Goal: Information Seeking & Learning: Learn about a topic

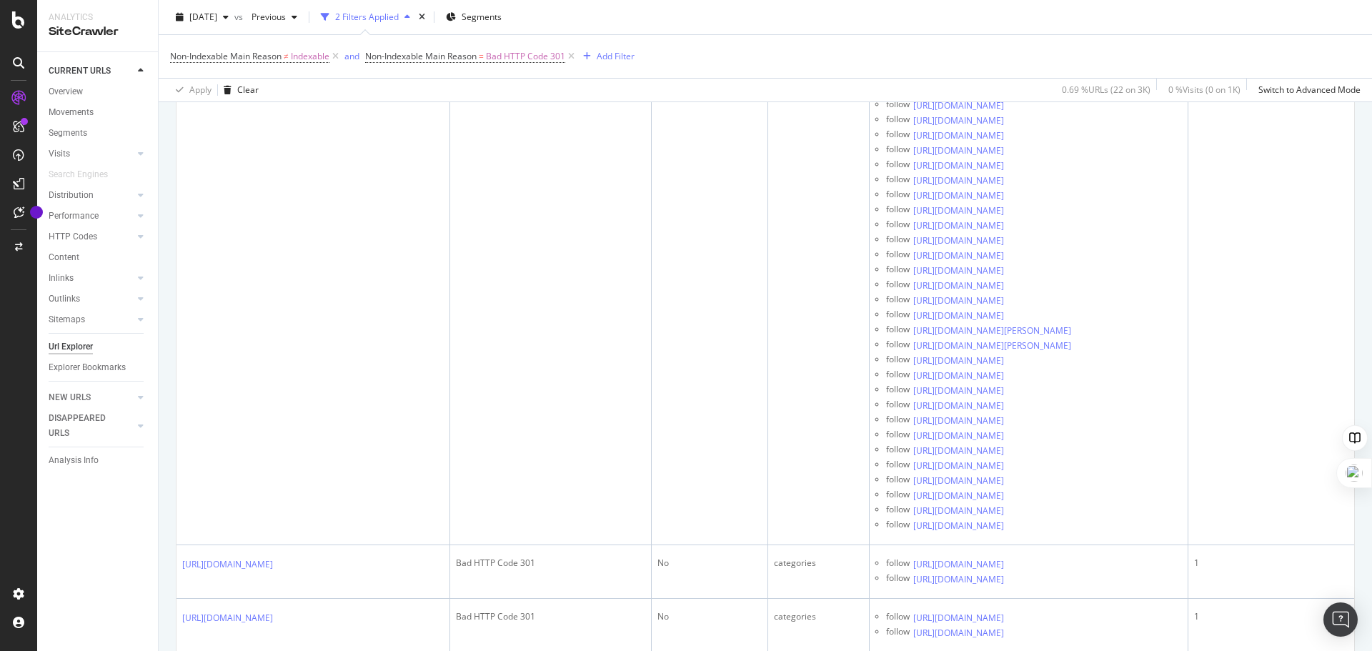
scroll to position [3605, 0]
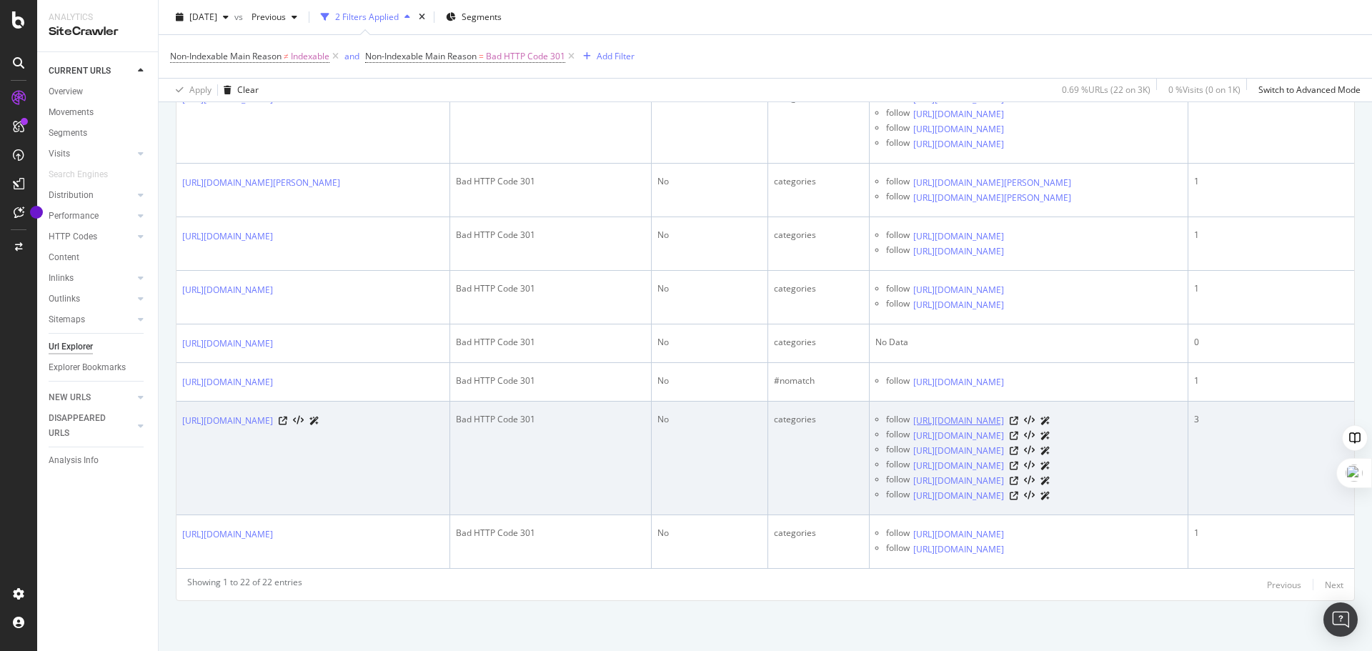
click at [986, 414] on link "https://www.solia.fr/ref/mini-couverts-cocktail.html" at bounding box center [958, 421] width 91 height 14
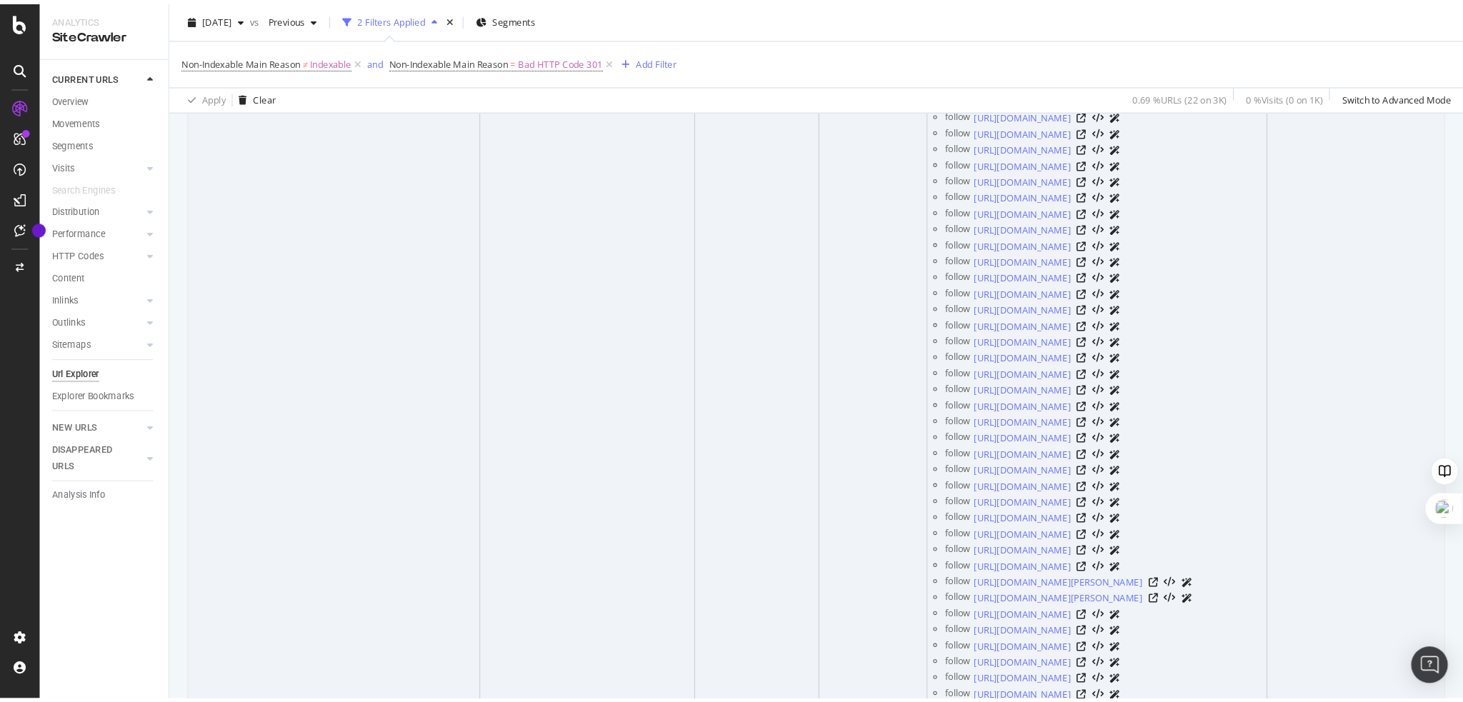
scroll to position [1470, 0]
click at [1018, 37] on icon at bounding box center [1014, 33] width 9 height 9
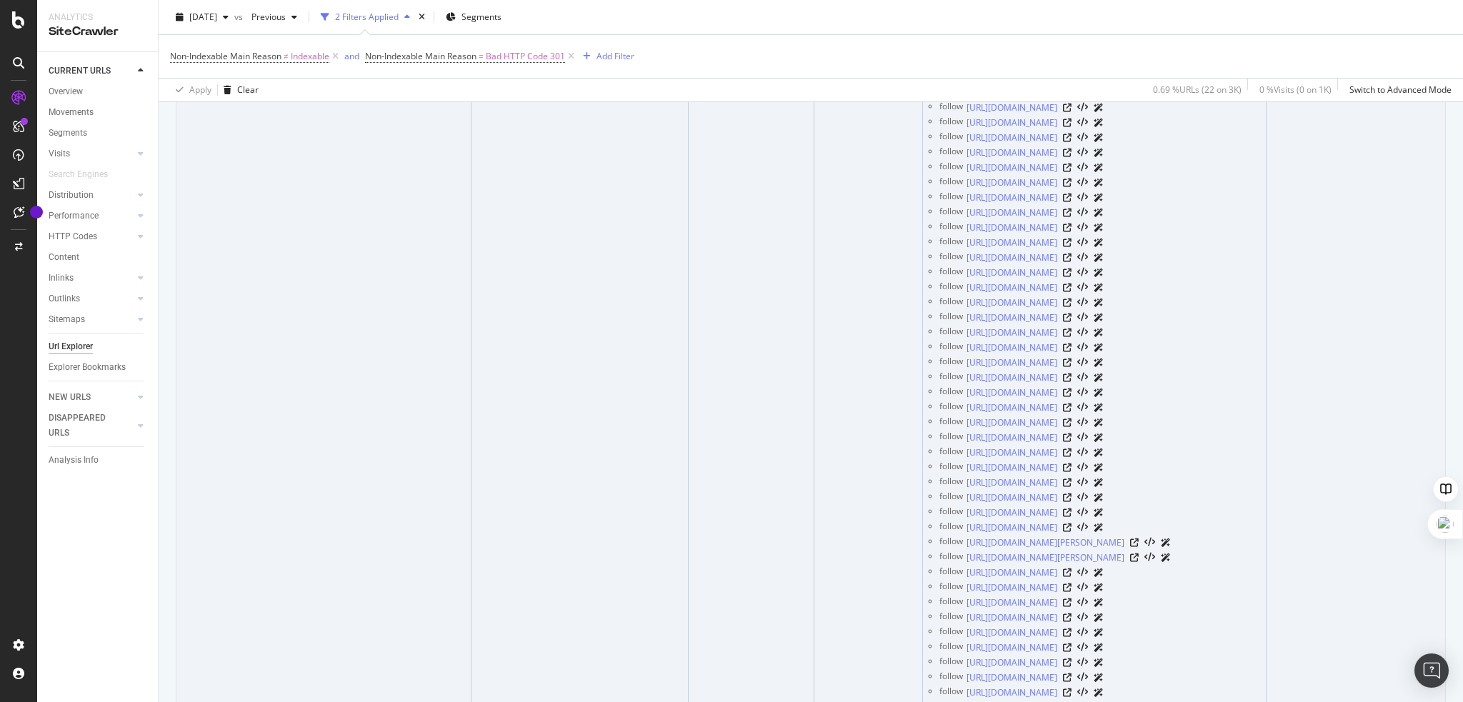
scroll to position [1469, 0]
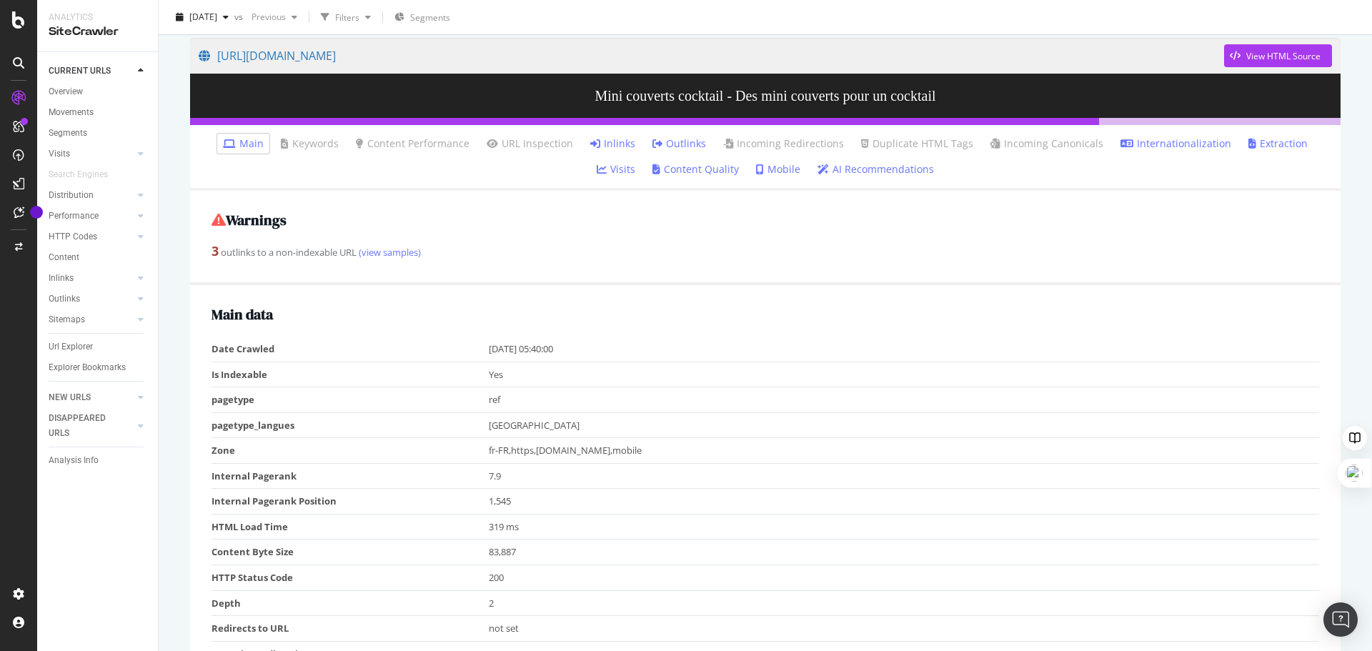
scroll to position [115, 0]
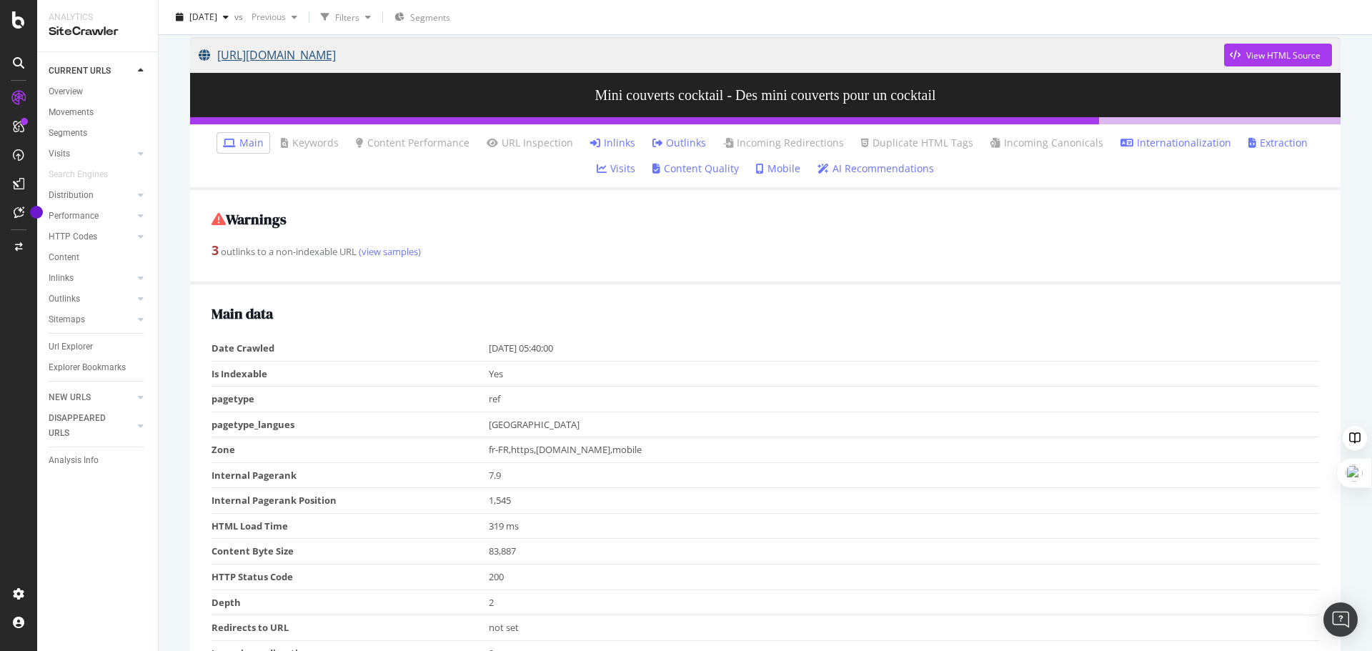
click at [312, 55] on link "[URL][DOMAIN_NAME]" at bounding box center [711, 55] width 1025 height 36
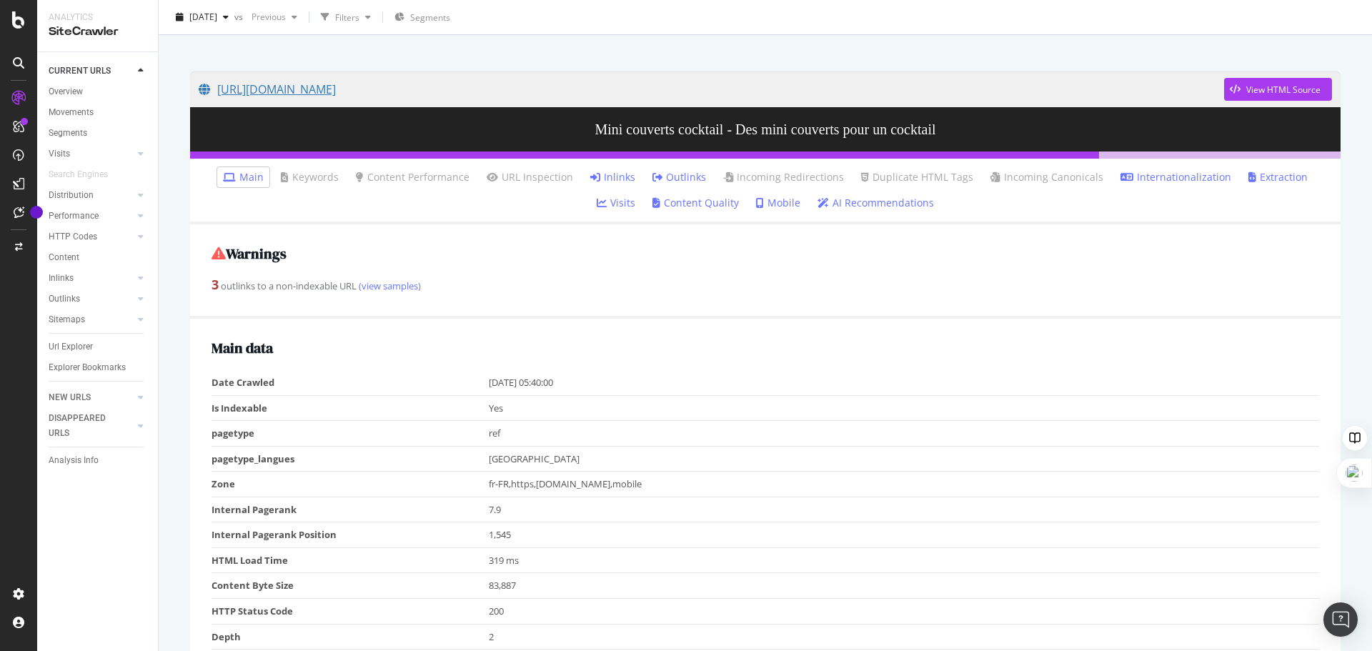
scroll to position [0, 0]
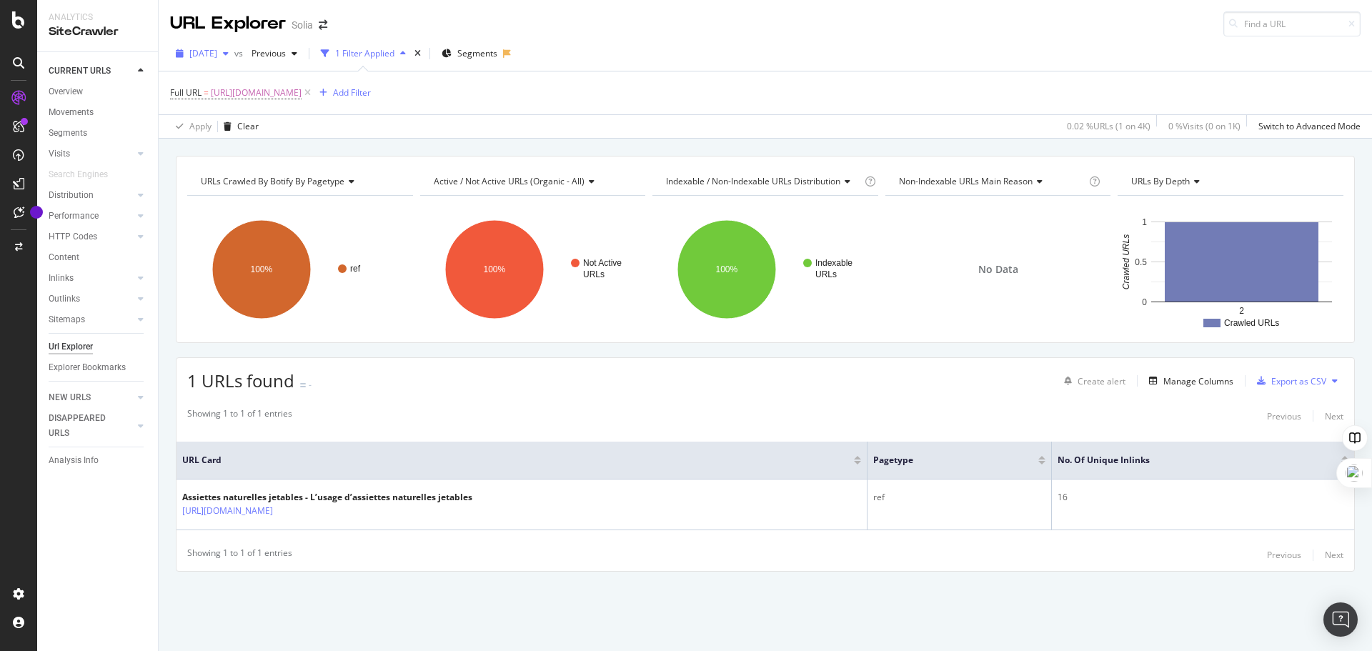
click at [234, 61] on div "2025 Jan. 30th" at bounding box center [202, 53] width 64 height 21
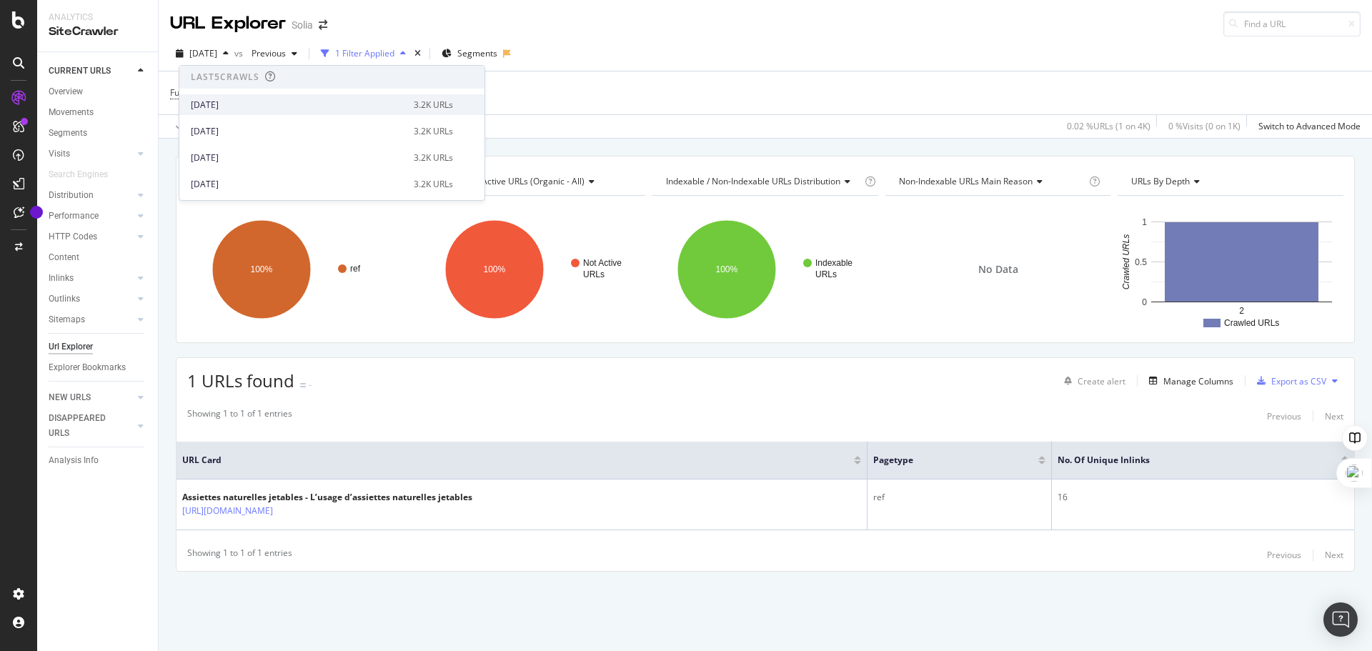
click at [263, 103] on div "[DATE]" at bounding box center [298, 105] width 214 height 13
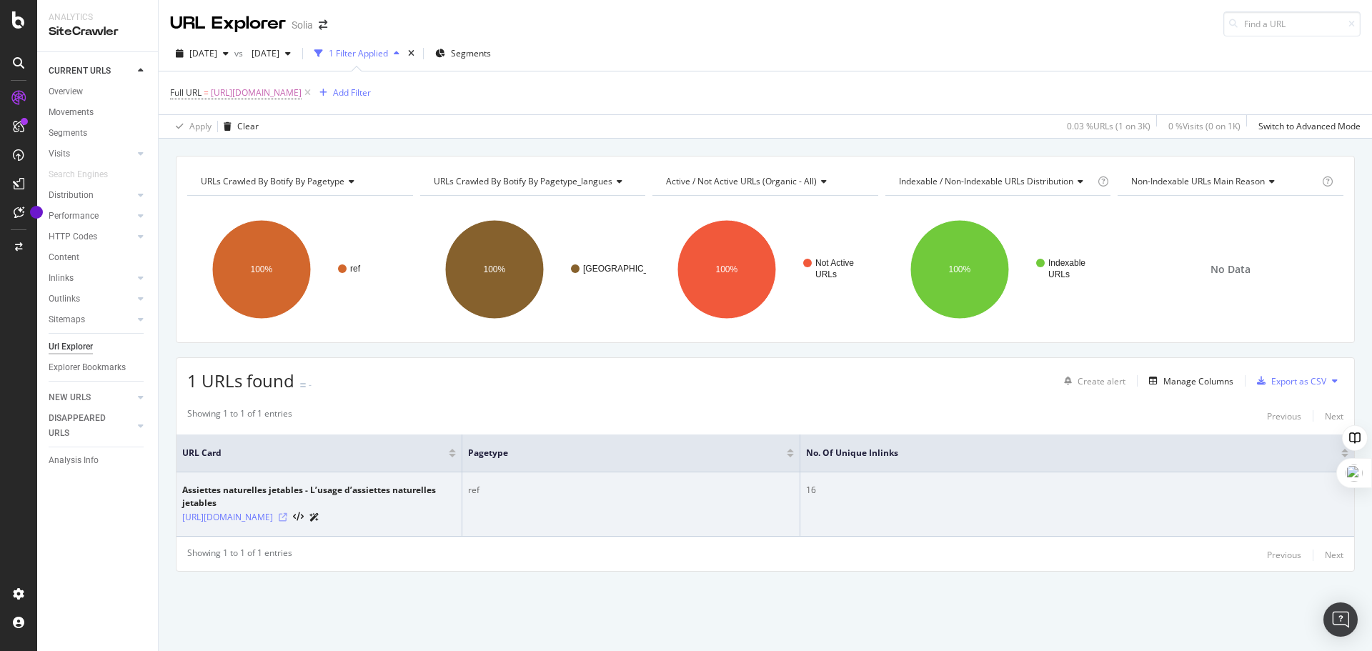
click at [287, 519] on icon at bounding box center [283, 517] width 9 height 9
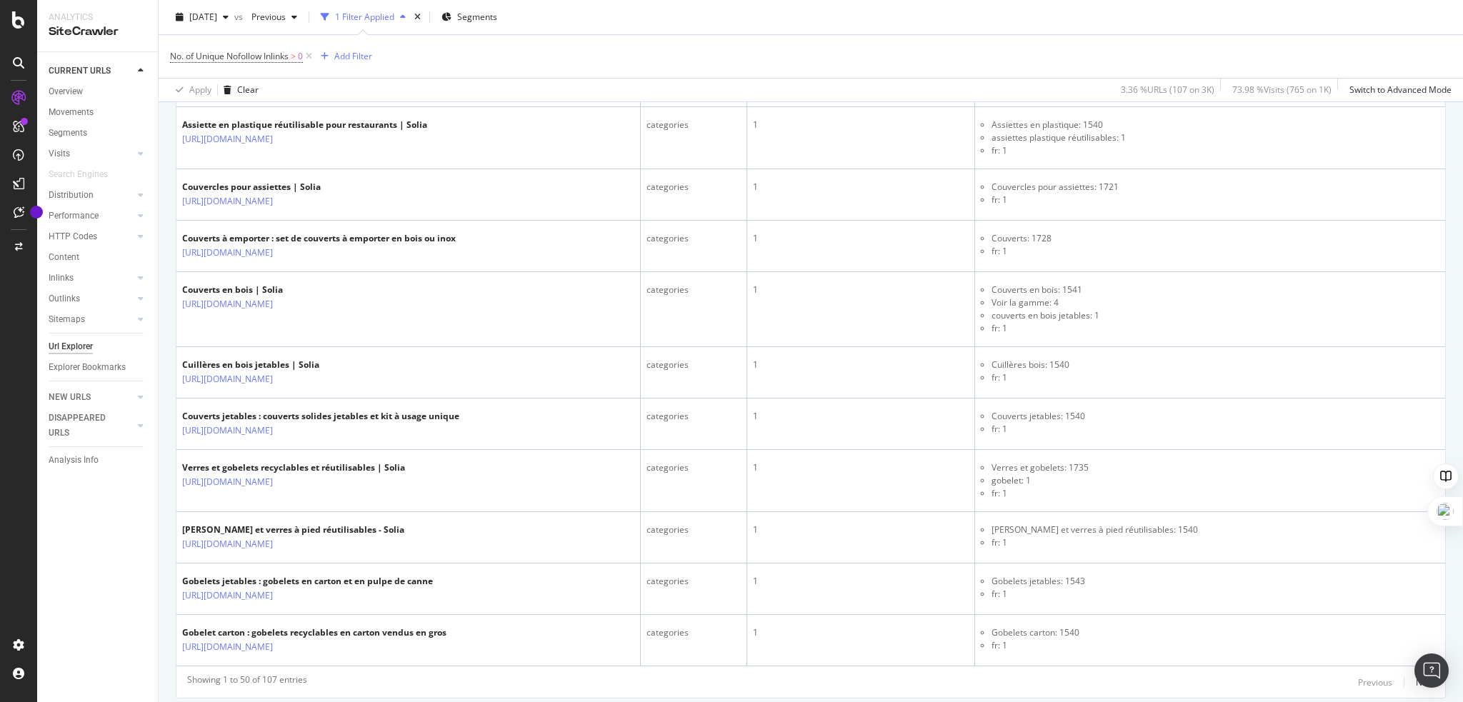
scroll to position [2998, 0]
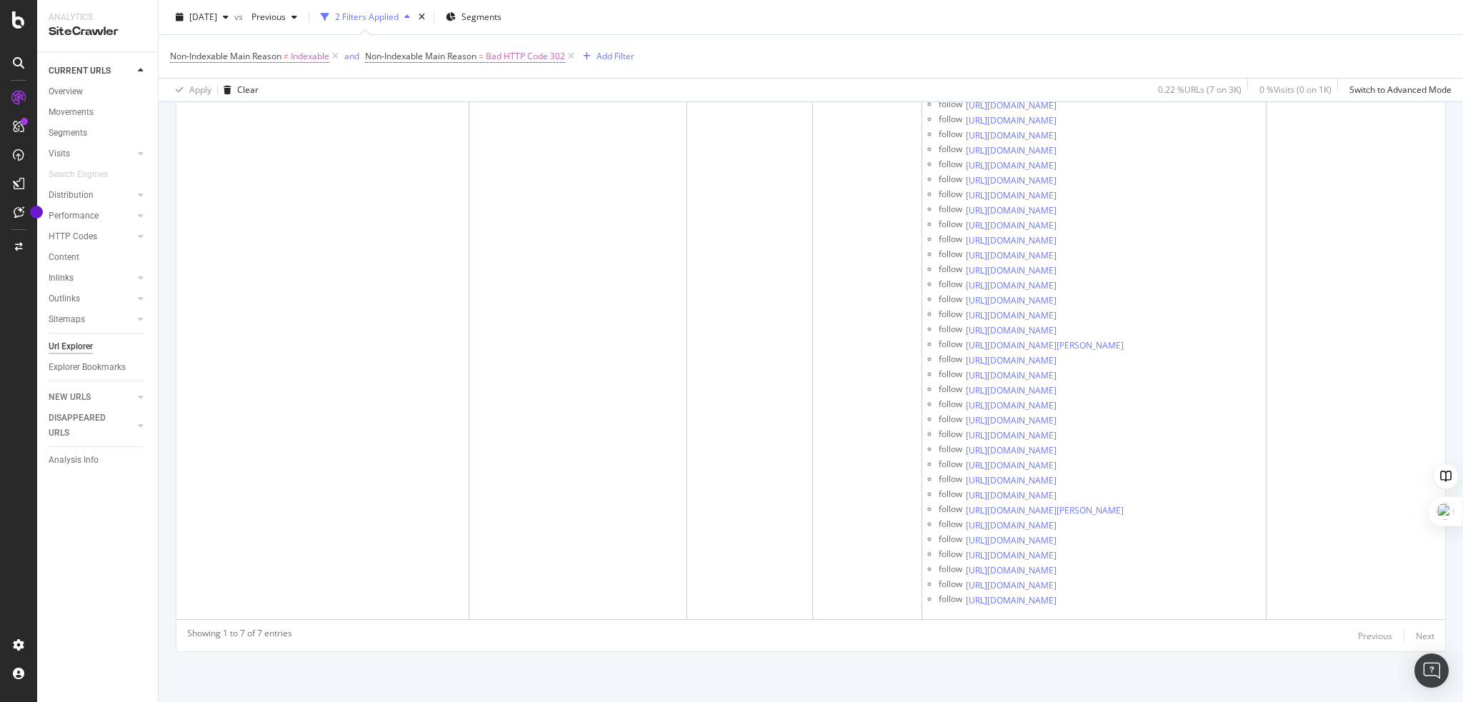
scroll to position [1941, 0]
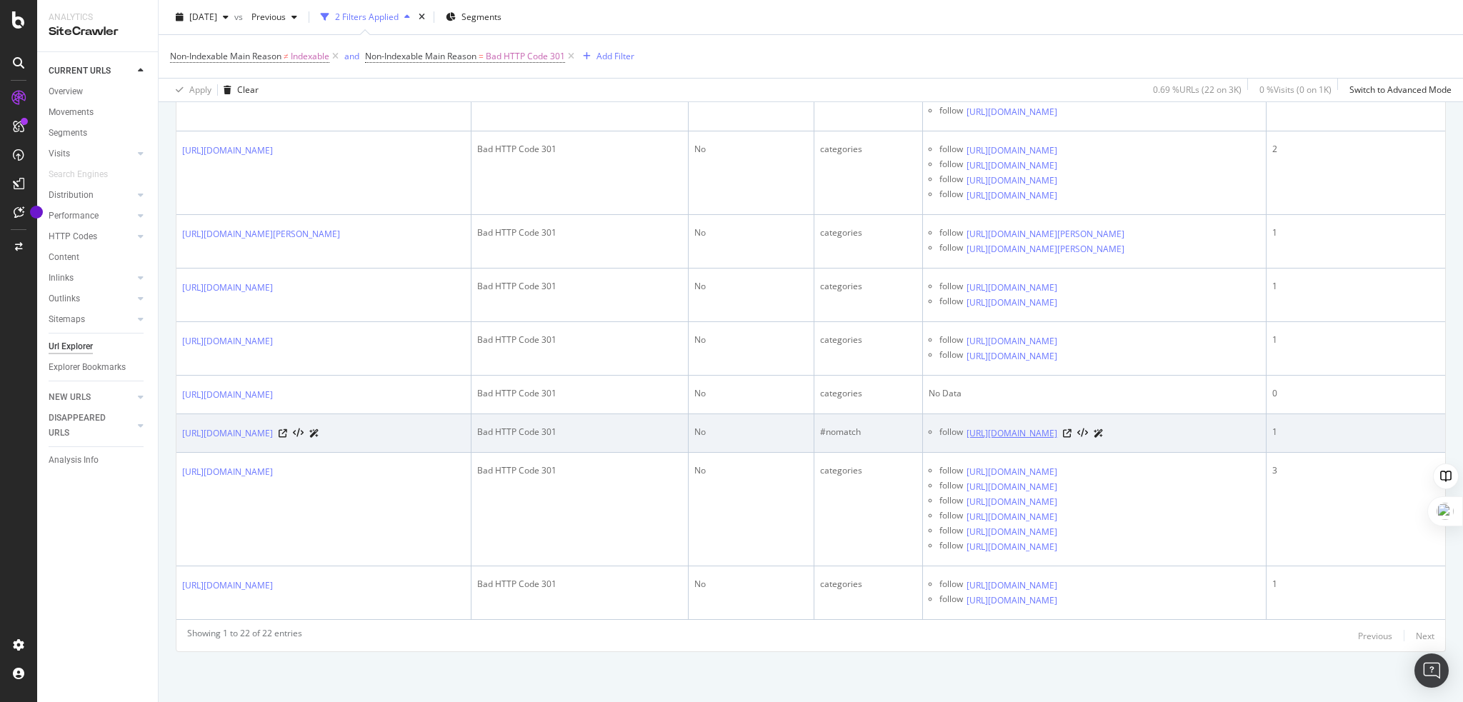
scroll to position [3293, 0]
